Goal: Task Accomplishment & Management: Manage account settings

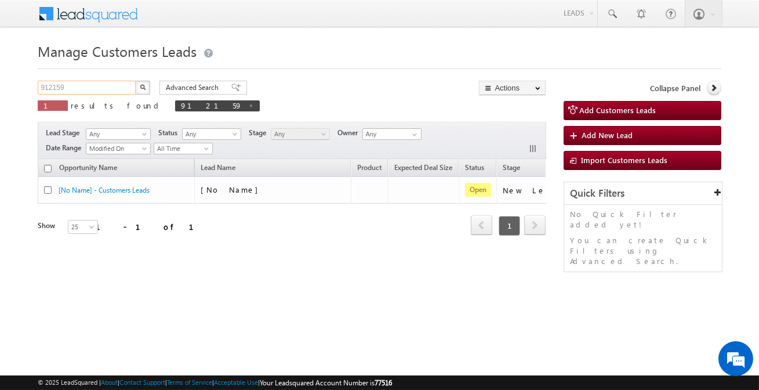
click at [101, 85] on input "912159" at bounding box center [87, 88] width 99 height 14
paste input "1908"
type input "911908"
click at [146, 82] on button "button" at bounding box center [142, 88] width 15 height 14
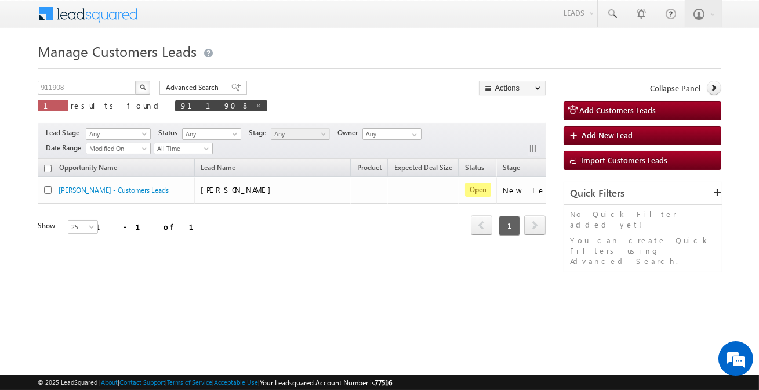
scroll to position [0, 97]
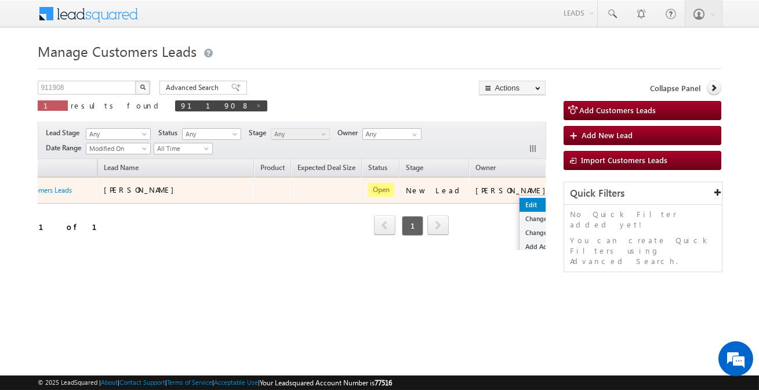
click at [520, 201] on link "Edit" at bounding box center [549, 205] width 58 height 14
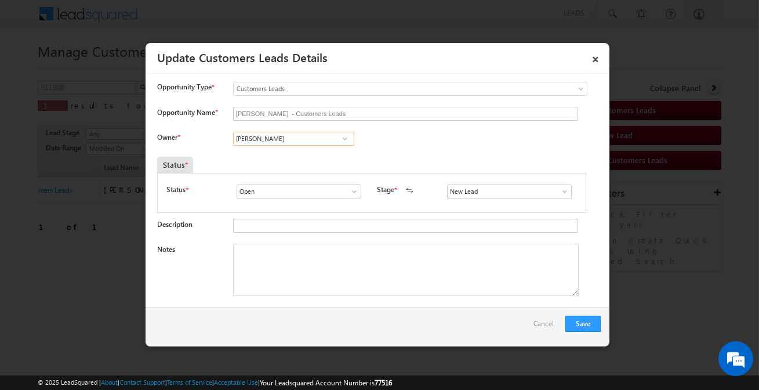
click at [282, 142] on input "[PERSON_NAME]" at bounding box center [293, 139] width 121 height 14
paste input "[PERSON_NAME]"
drag, startPoint x: 311, startPoint y: 160, endPoint x: 320, endPoint y: 165, distance: 9.9
click at [311, 160] on span "[PERSON_NAME][EMAIL_ADDRESS][DOMAIN_NAME]" at bounding box center [290, 161] width 104 height 9
type input "[PERSON_NAME]"
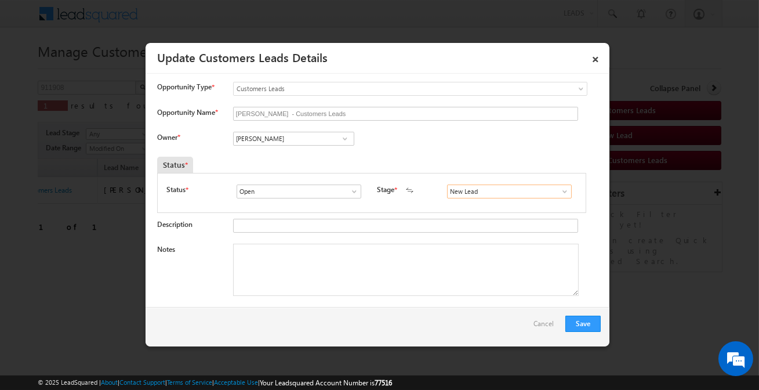
click at [481, 196] on input "New Lead" at bounding box center [509, 191] width 125 height 14
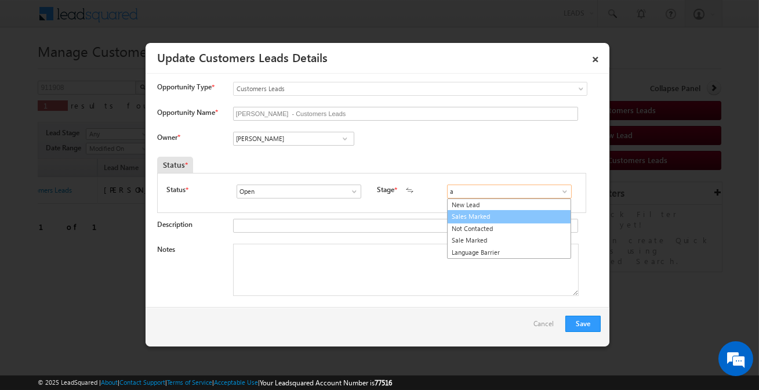
click at [466, 215] on link "Sales Marked" at bounding box center [509, 216] width 124 height 13
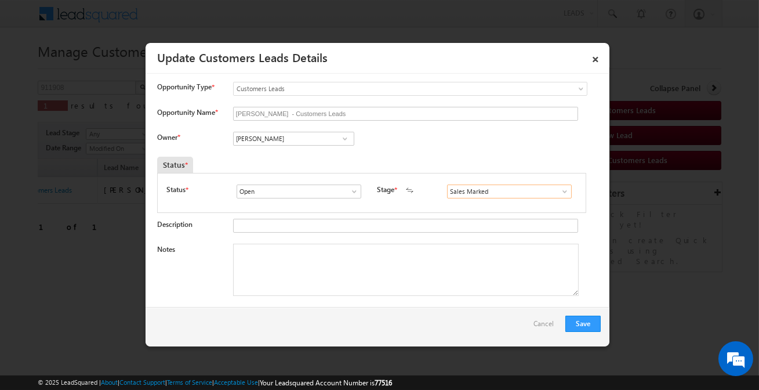
type input "Sales Marked"
click at [395, 263] on textarea "Notes" at bounding box center [406, 270] width 346 height 52
paste textarea "[PERSON_NAME] / Construction / 5 lakh Required / Customer is salaried 21k incom…"
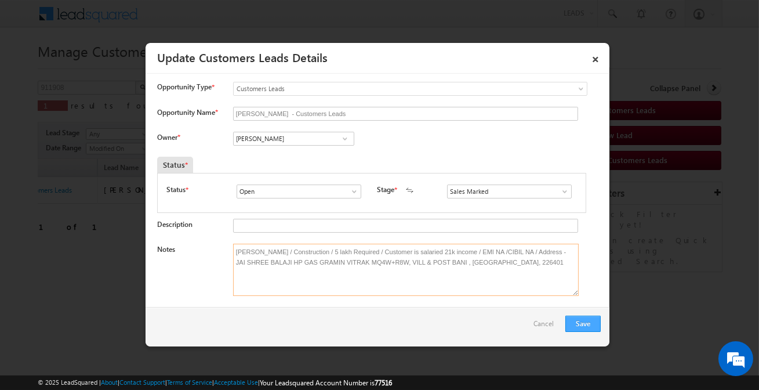
type textarea "[PERSON_NAME] / Construction / 5 lakh Required / Customer is salaried 21k incom…"
click at [590, 321] on button "Save" at bounding box center [583, 324] width 35 height 16
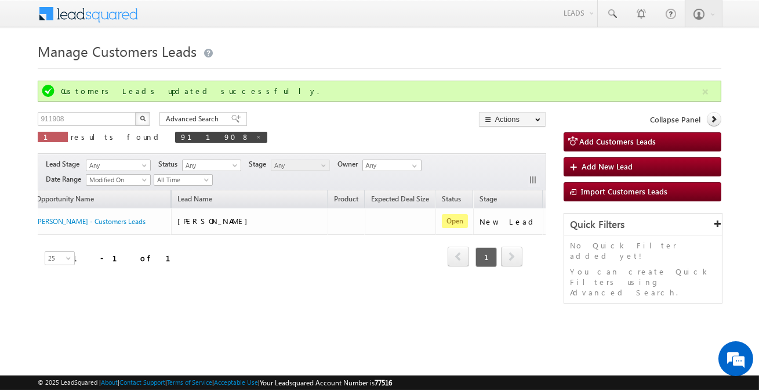
scroll to position [0, 0]
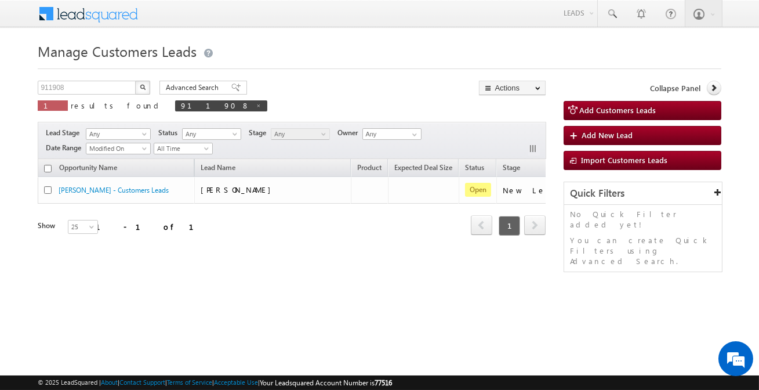
drag, startPoint x: 95, startPoint y: 221, endPoint x: 70, endPoint y: 195, distance: 36.5
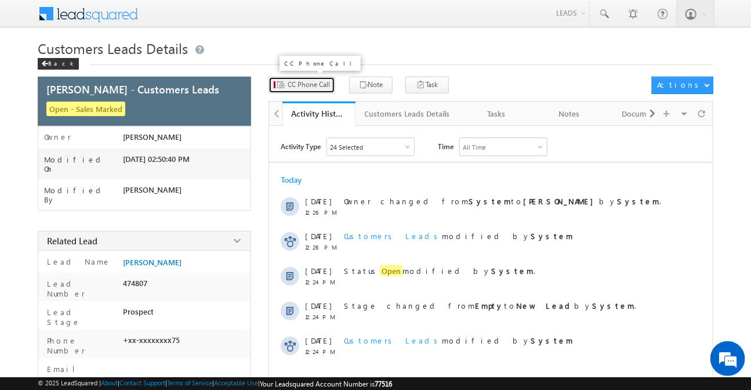
click at [324, 89] on span "CC Phone Call" at bounding box center [309, 84] width 42 height 10
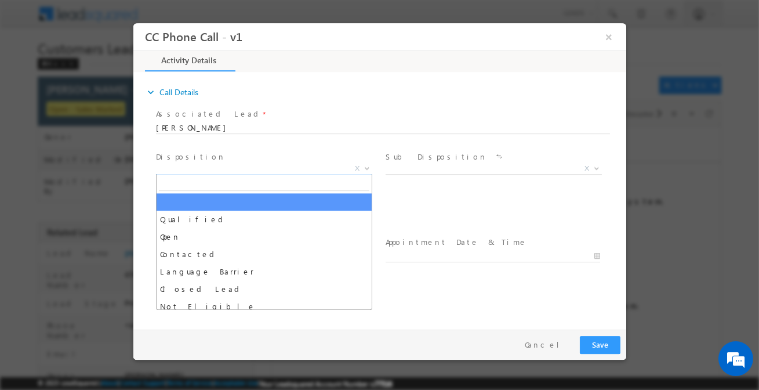
click at [260, 171] on span "X" at bounding box center [263, 169] width 216 height 12
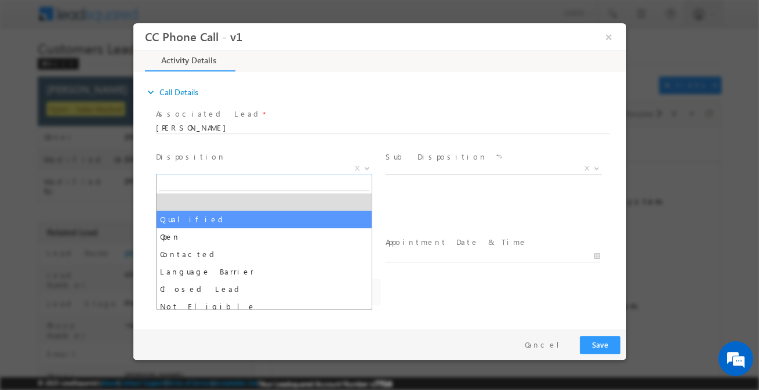
select select "Qualified"
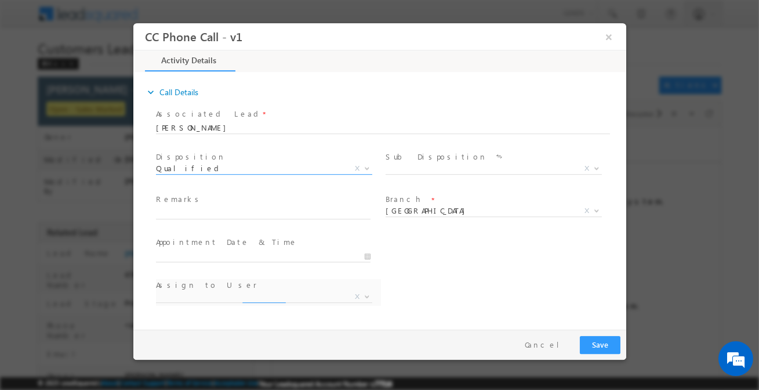
select select "[EMAIL_ADDRESS][DOMAIN_NAME]"
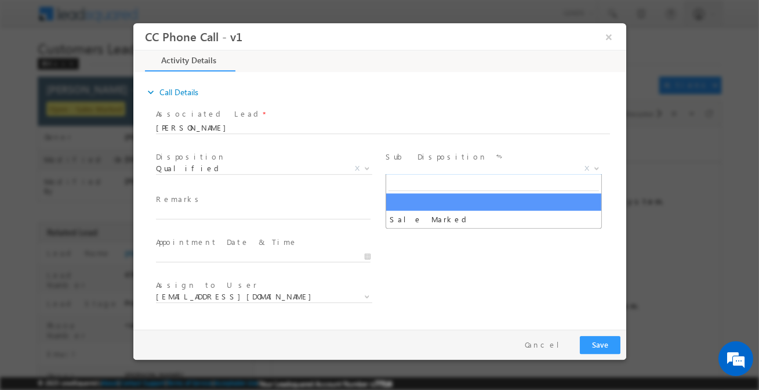
click at [426, 169] on span "X" at bounding box center [493, 169] width 216 height 12
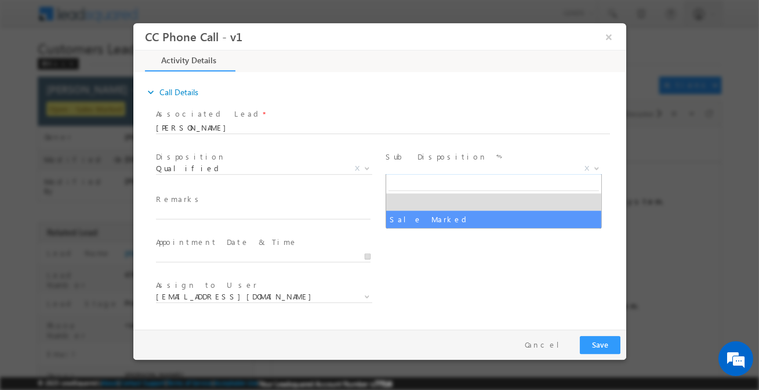
select select "Sale Marked"
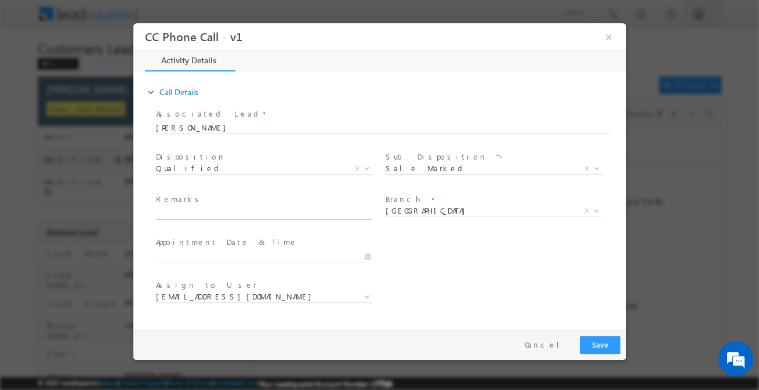
click at [293, 212] on input "text" at bounding box center [262, 214] width 215 height 12
paste input "[PERSON_NAME] / Construction / 5 lakh Required / Customer is salaried 21k incom…"
type input "[PERSON_NAME] / Construction / 5 lakh Required / Customer is salaried 21k incom…"
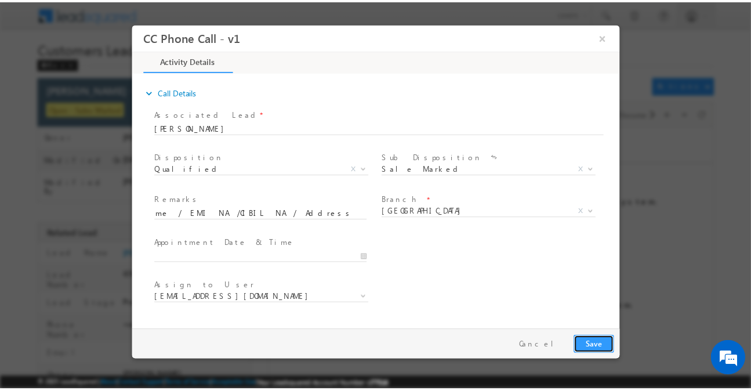
scroll to position [0, 0]
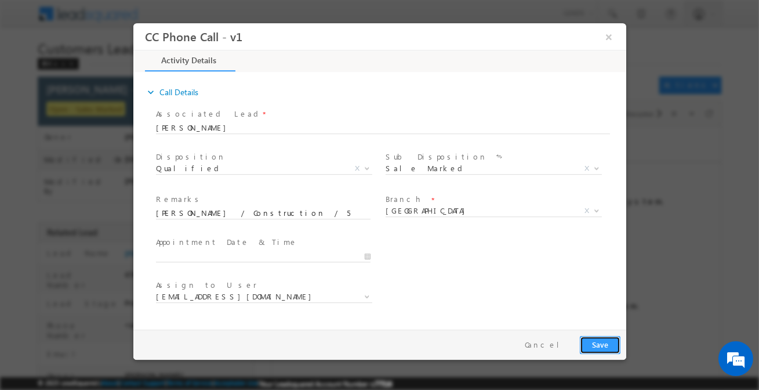
click at [594, 347] on button "Save" at bounding box center [599, 345] width 41 height 18
